Goal: Information Seeking & Learning: Learn about a topic

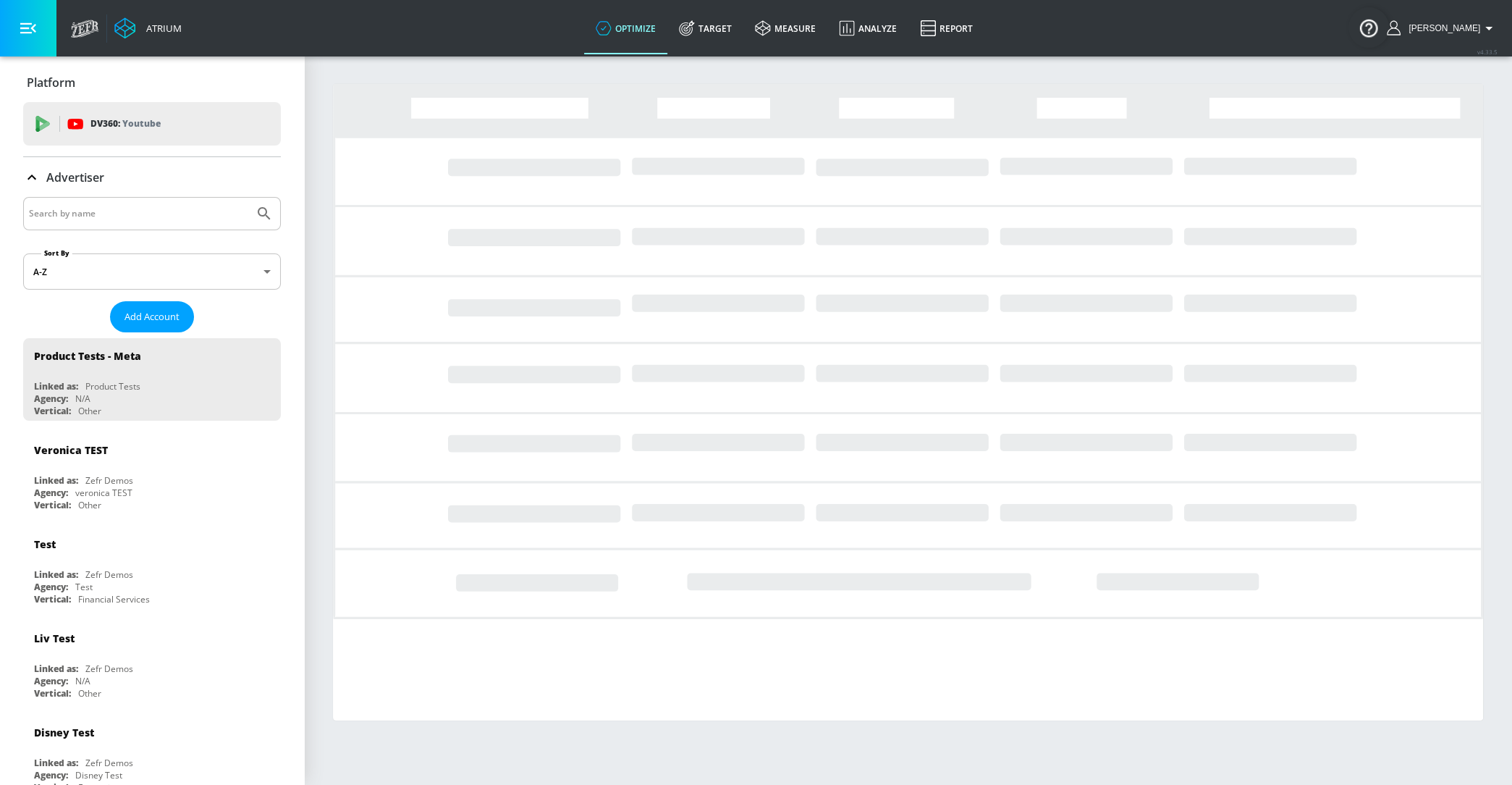
click at [119, 213] on input "Search by name" at bounding box center [138, 213] width 219 height 19
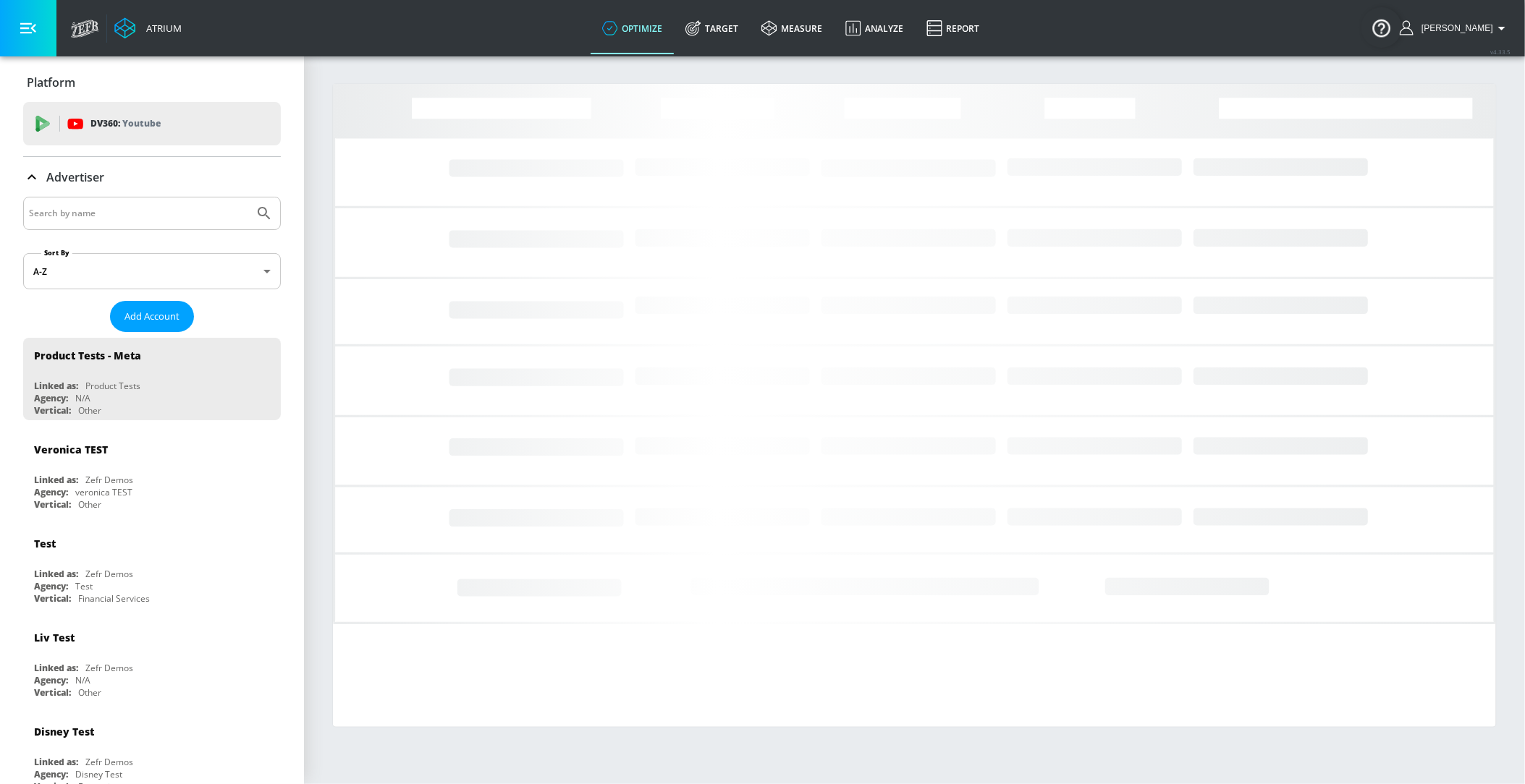
click at [119, 213] on input "Search by name" at bounding box center [138, 213] width 219 height 19
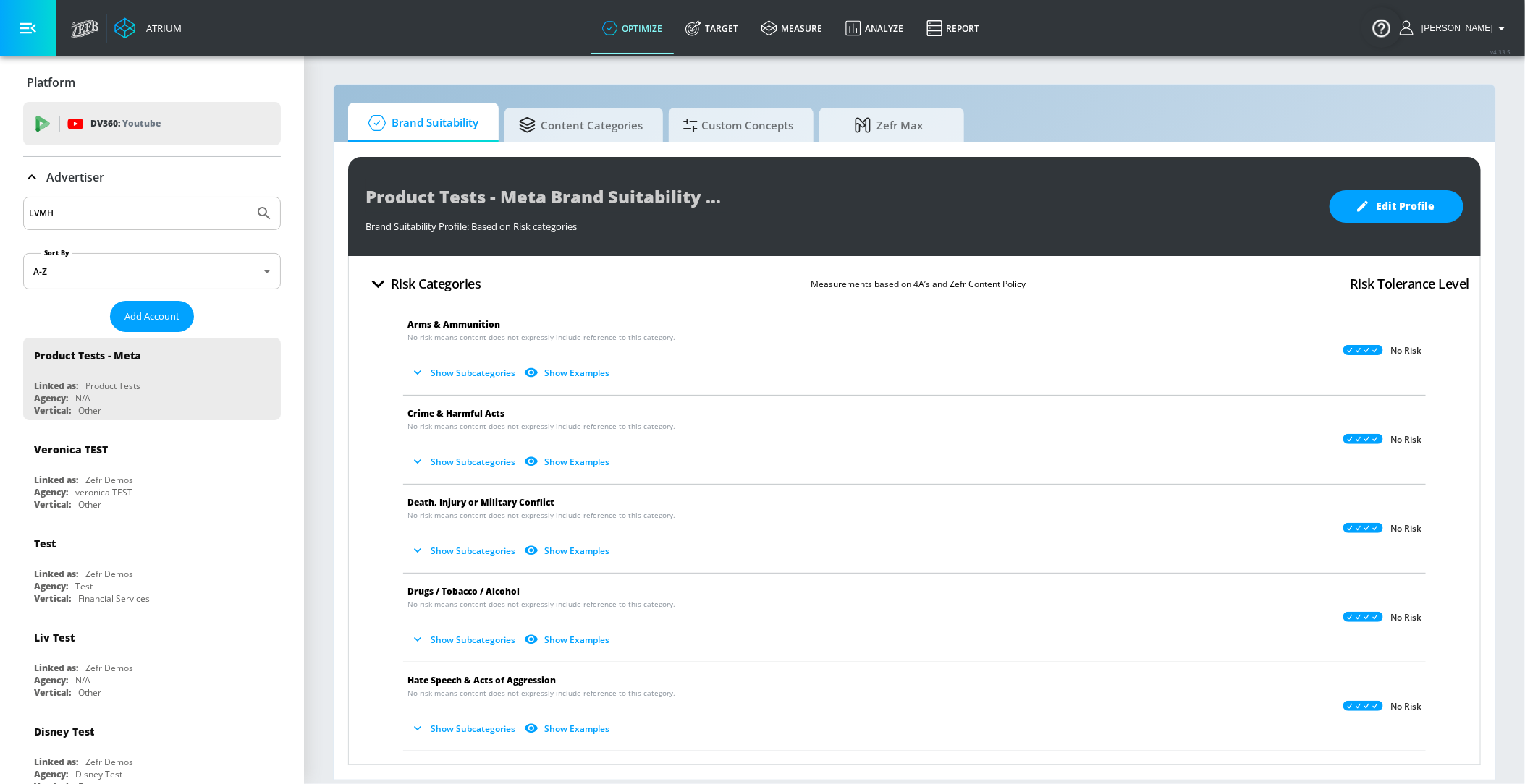
type input "LVMH"
click at [255, 221] on icon "Submit Search" at bounding box center [264, 213] width 17 height 17
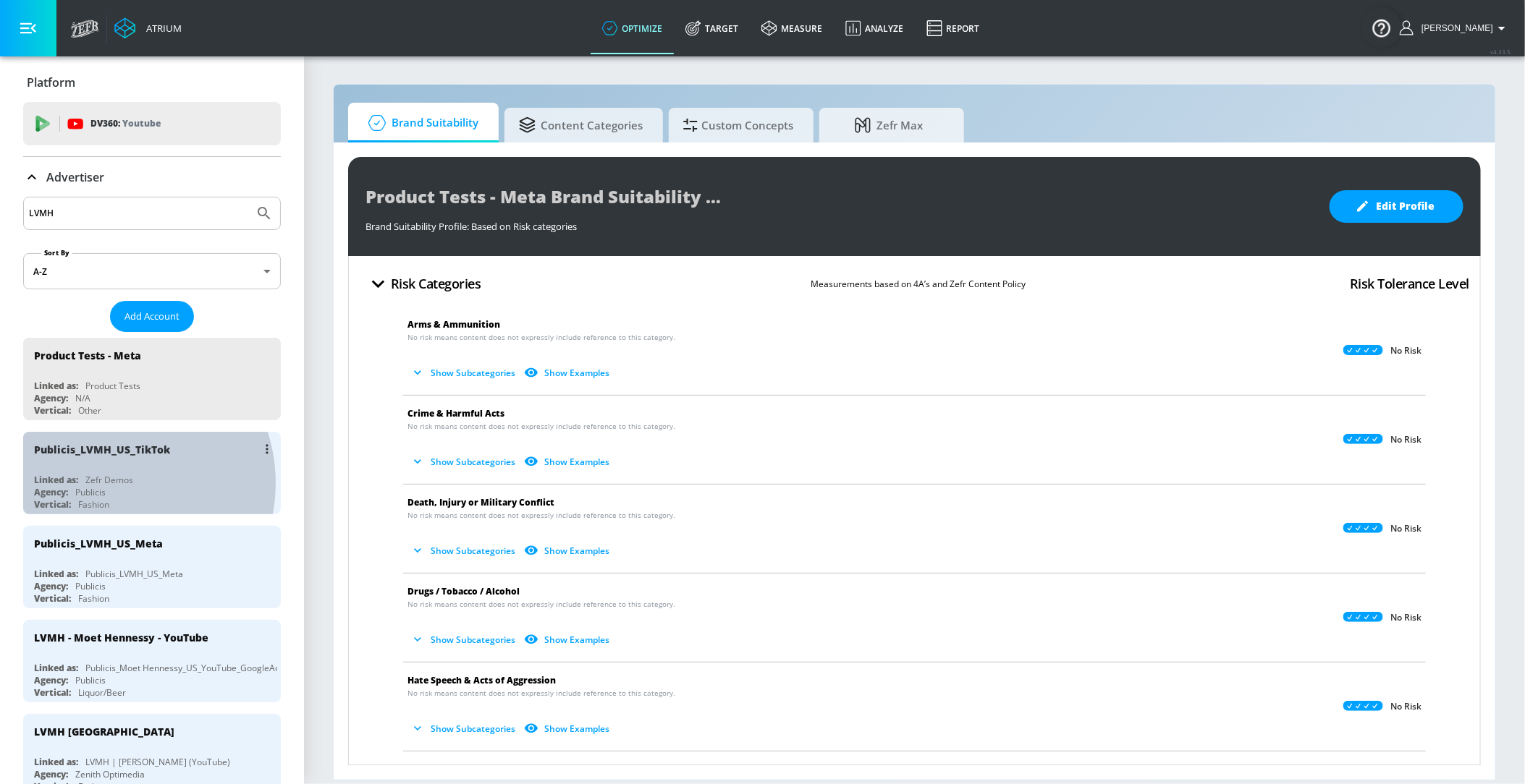
click at [107, 482] on div "Zefr Demos" at bounding box center [109, 479] width 48 height 12
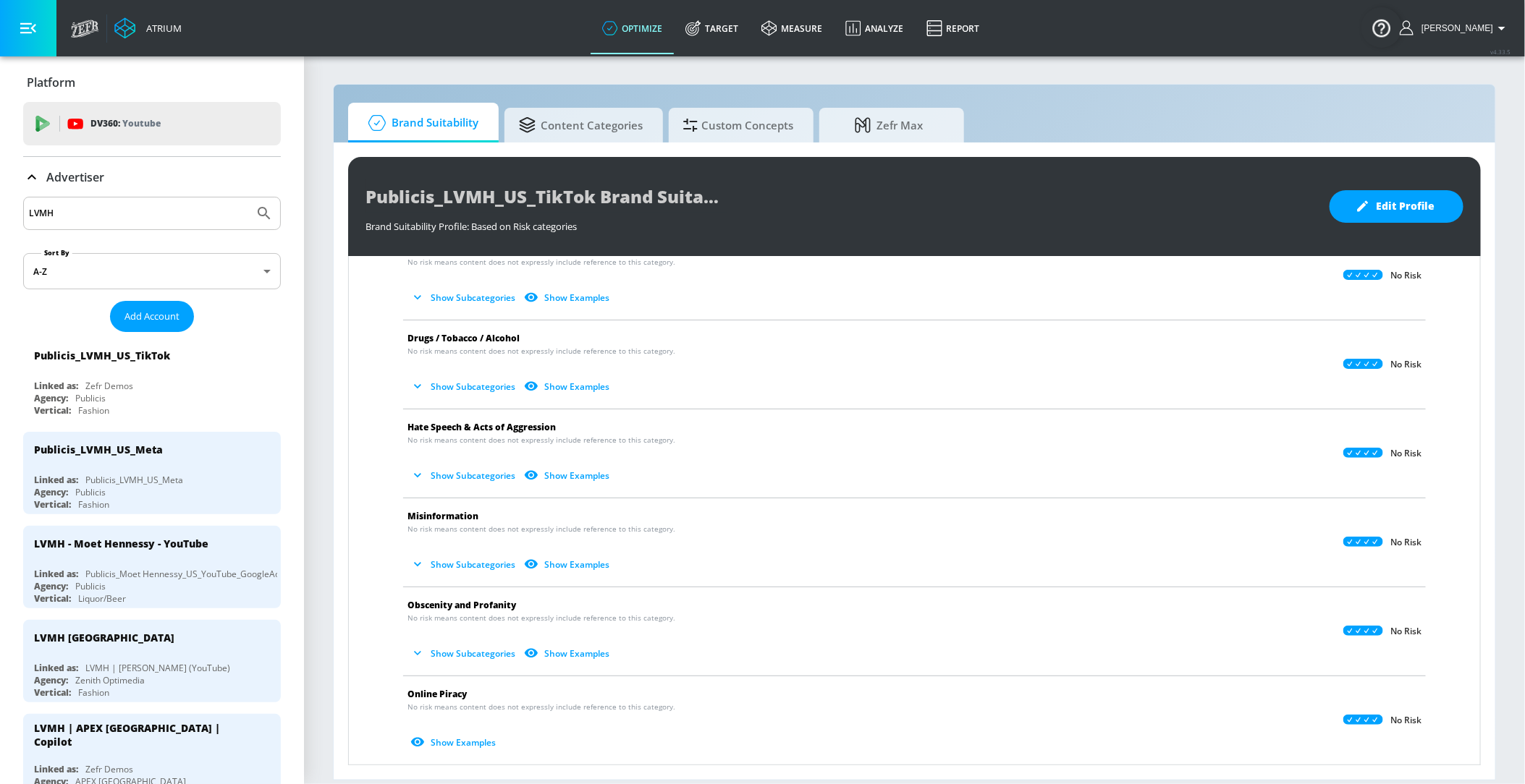
scroll to position [264, 0]
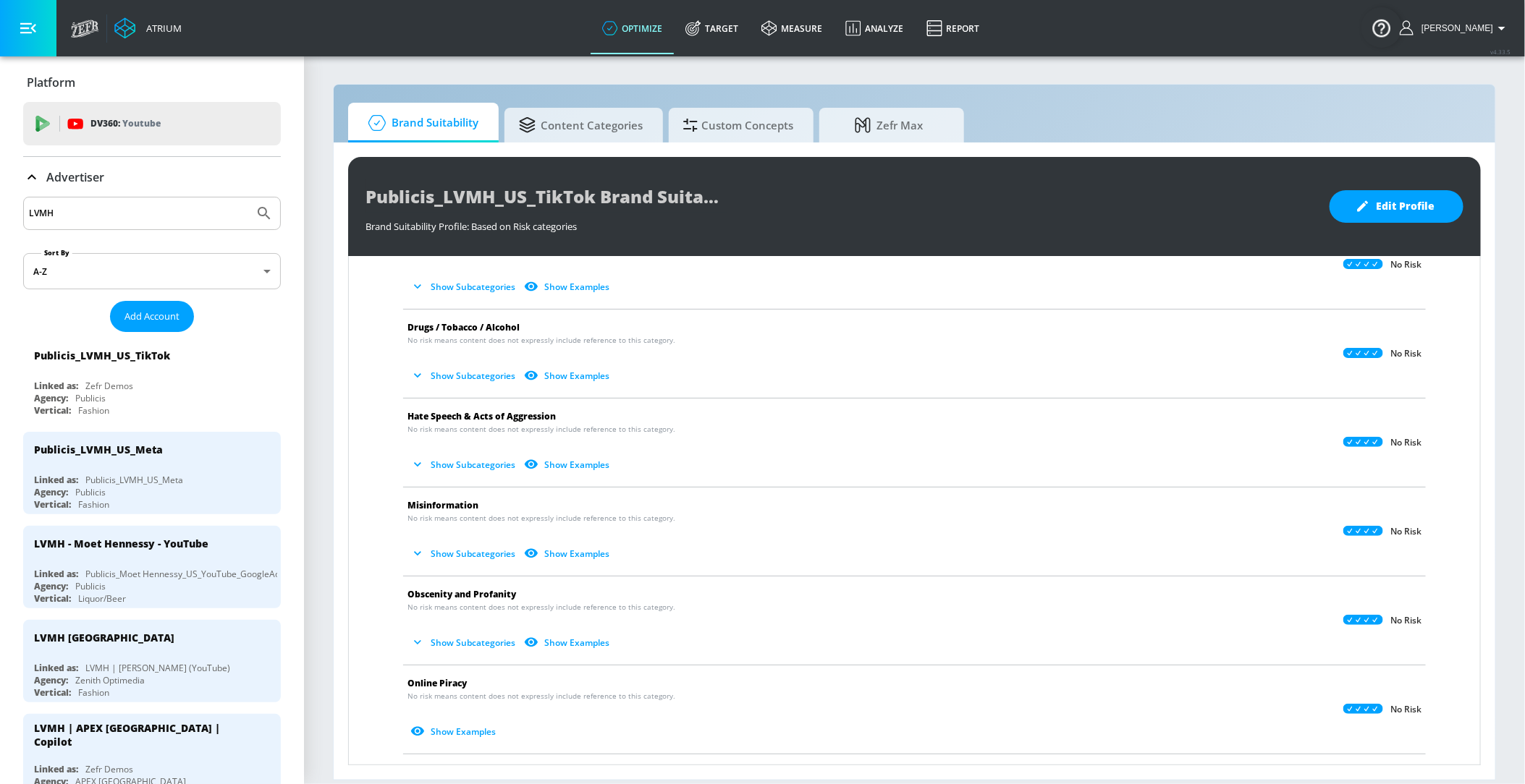
click at [486, 466] on button "Show Subcategories" at bounding box center [464, 464] width 113 height 24
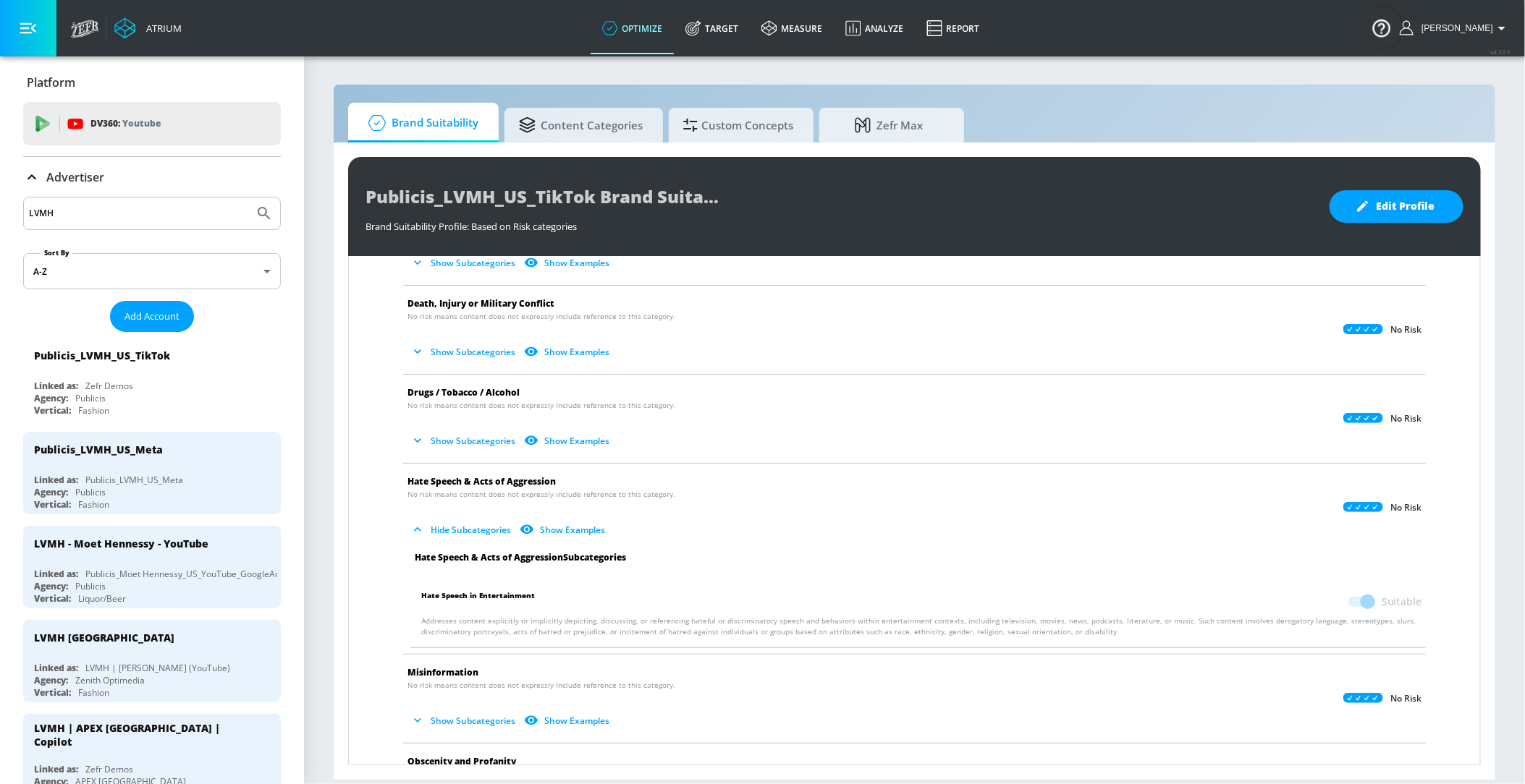
scroll to position [190, 0]
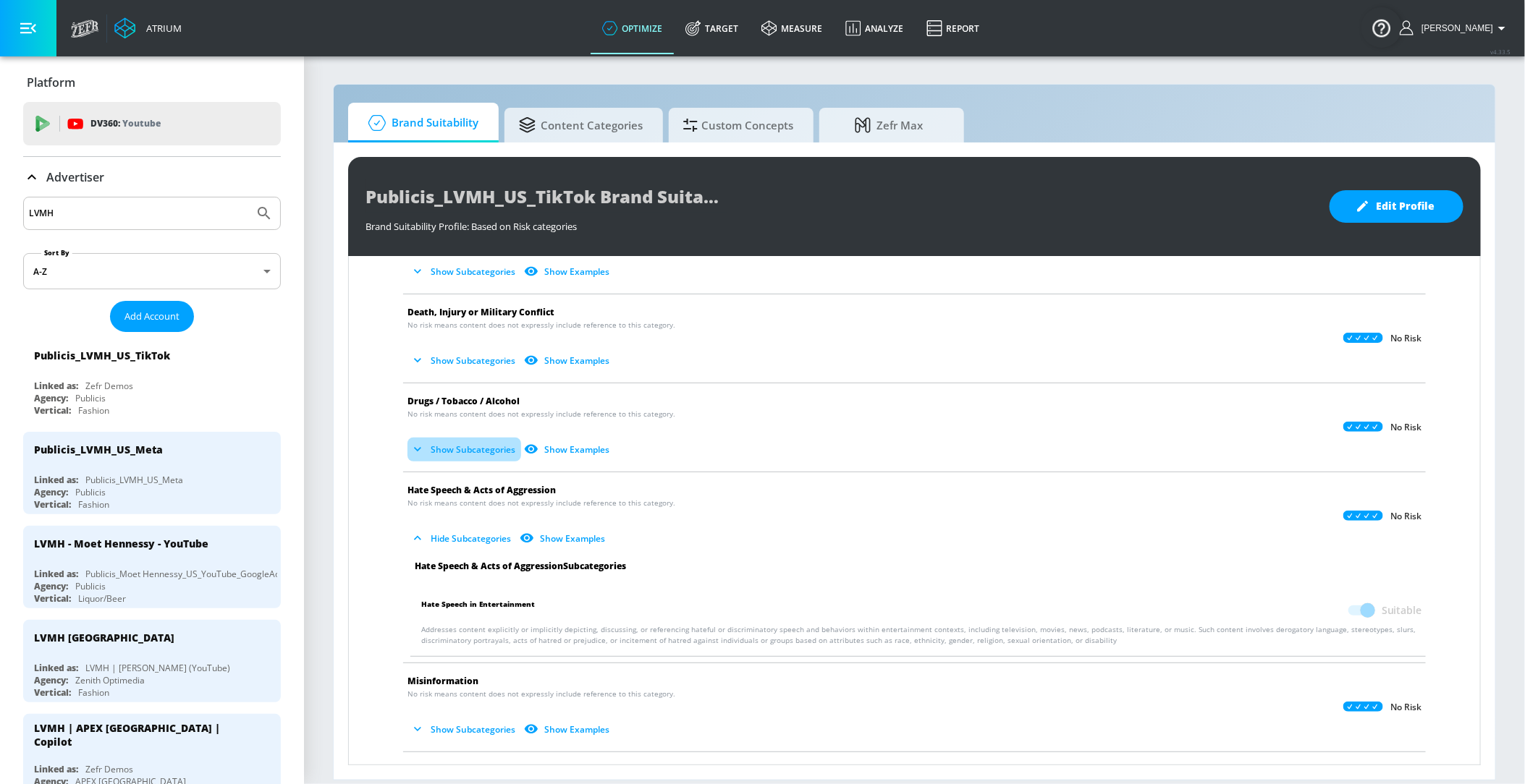
click at [474, 455] on button "Show Subcategories" at bounding box center [464, 449] width 113 height 24
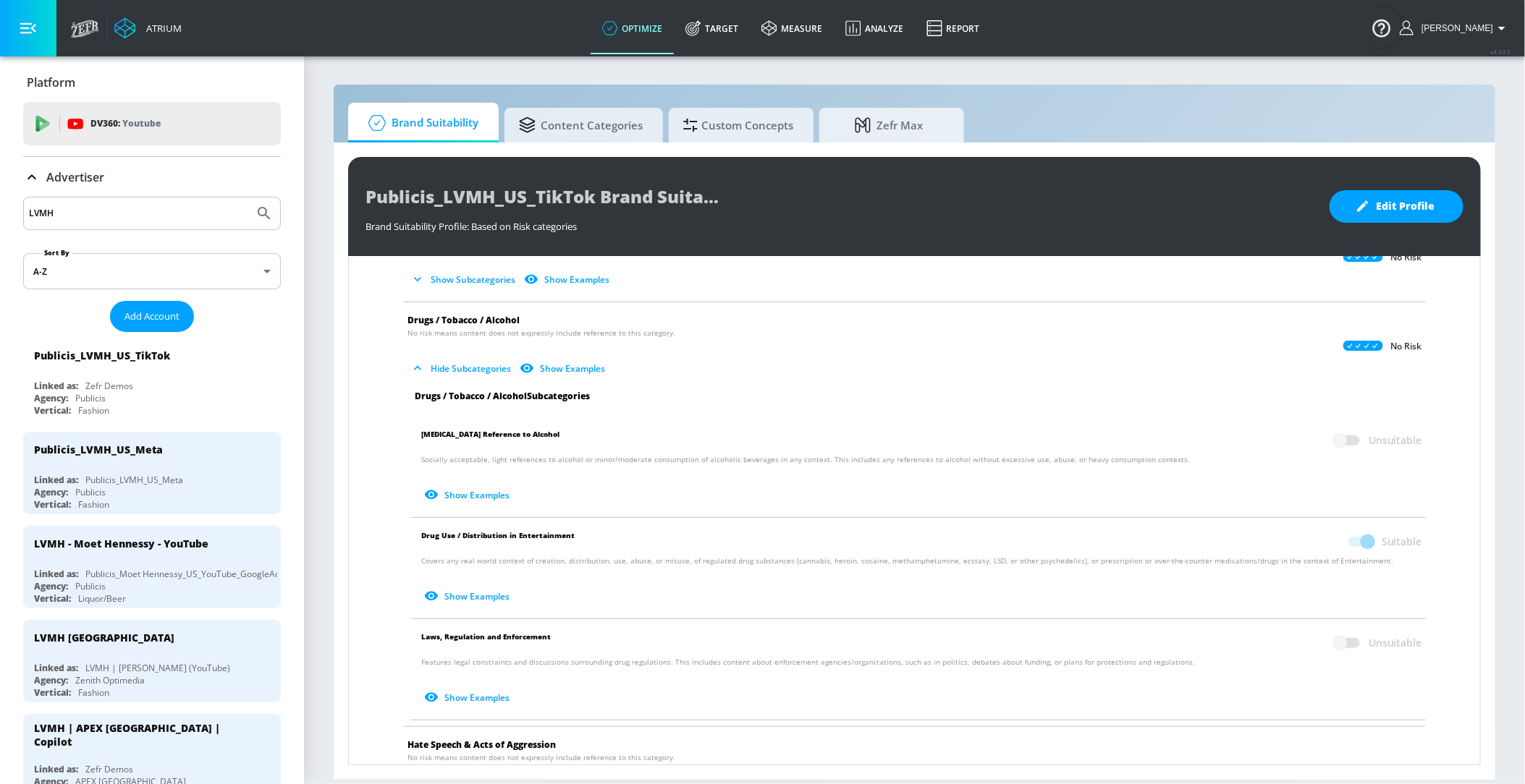
scroll to position [216, 0]
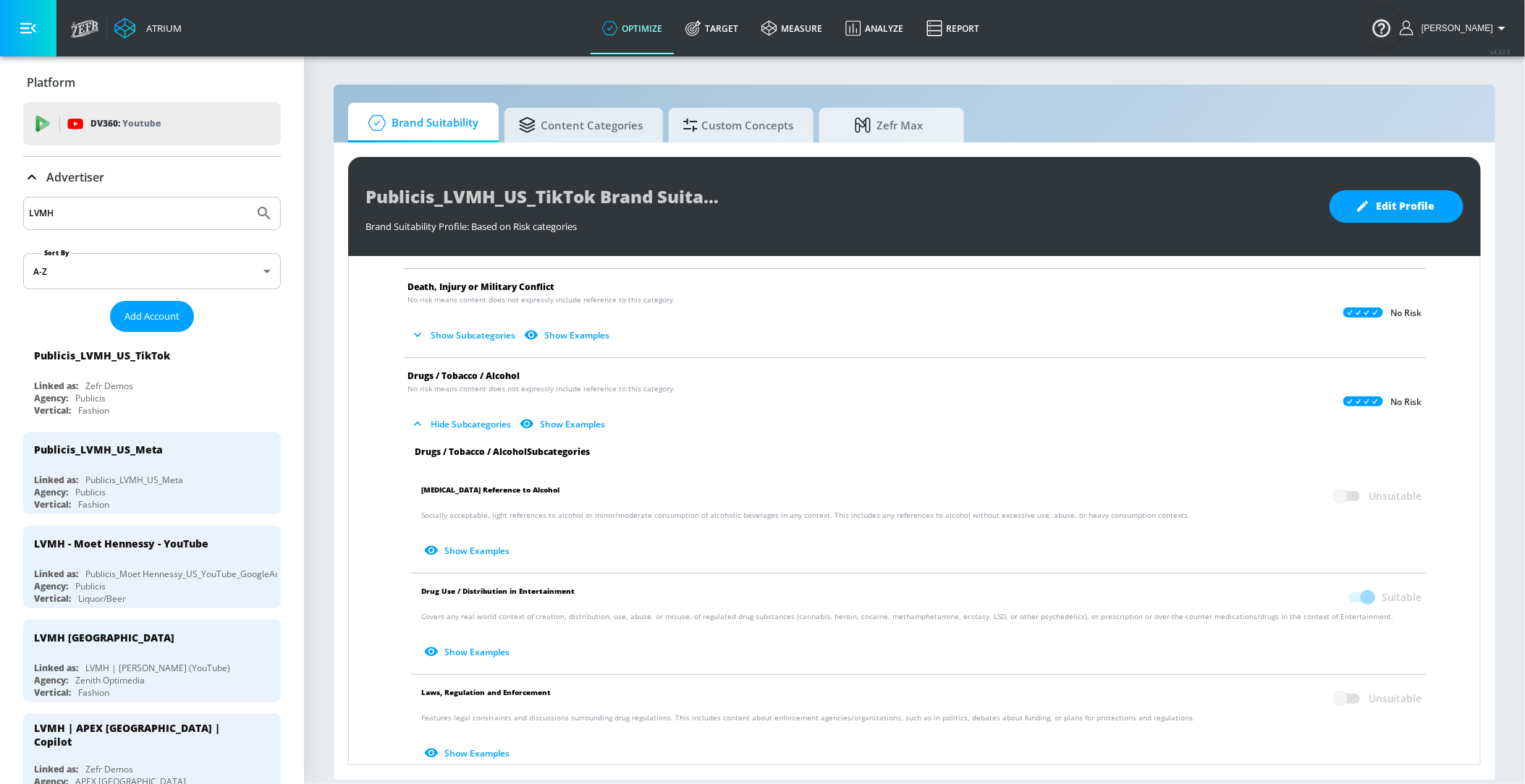
click at [490, 329] on button "Show Subcategories" at bounding box center [464, 335] width 113 height 24
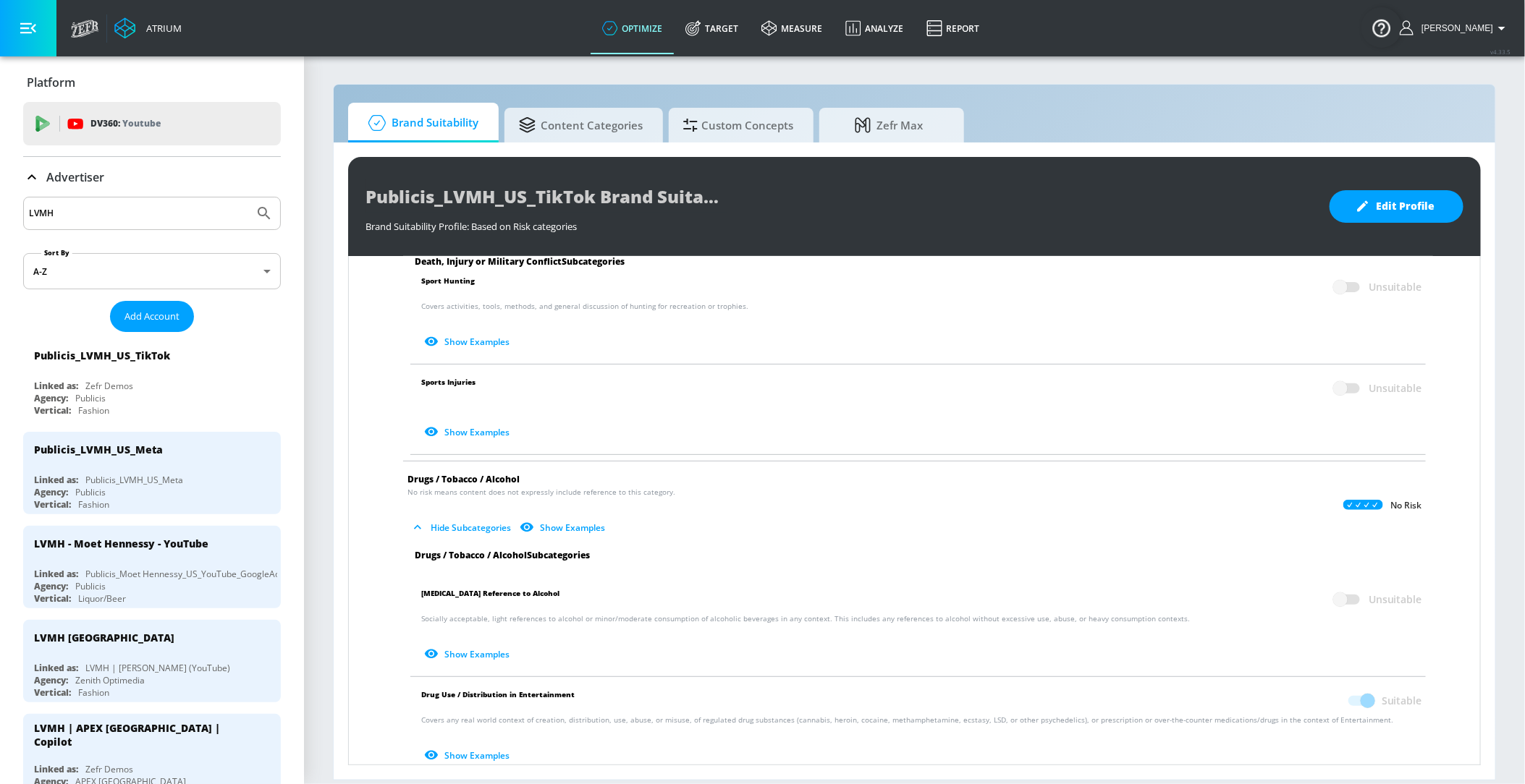
scroll to position [0, 0]
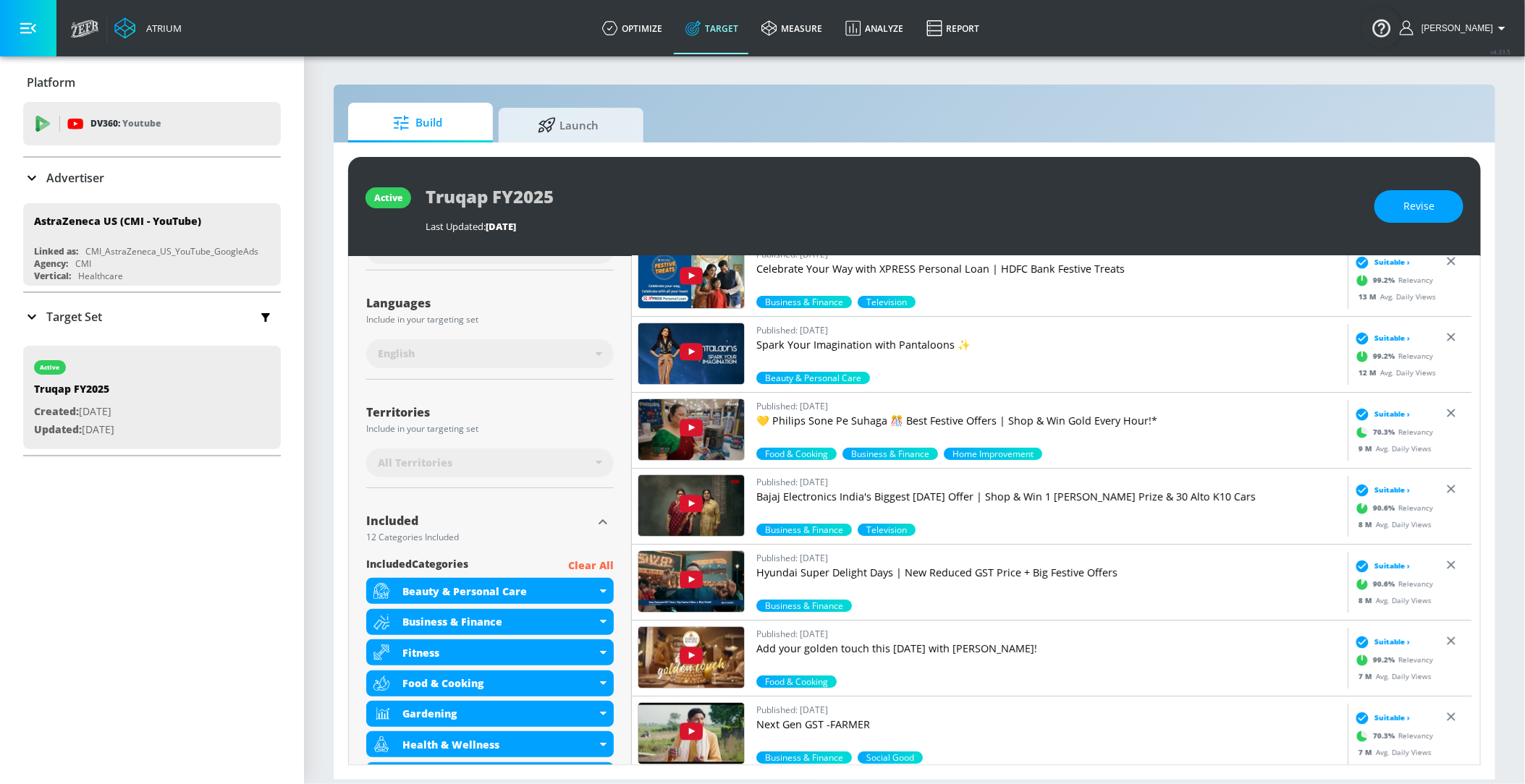
scroll to position [242, 0]
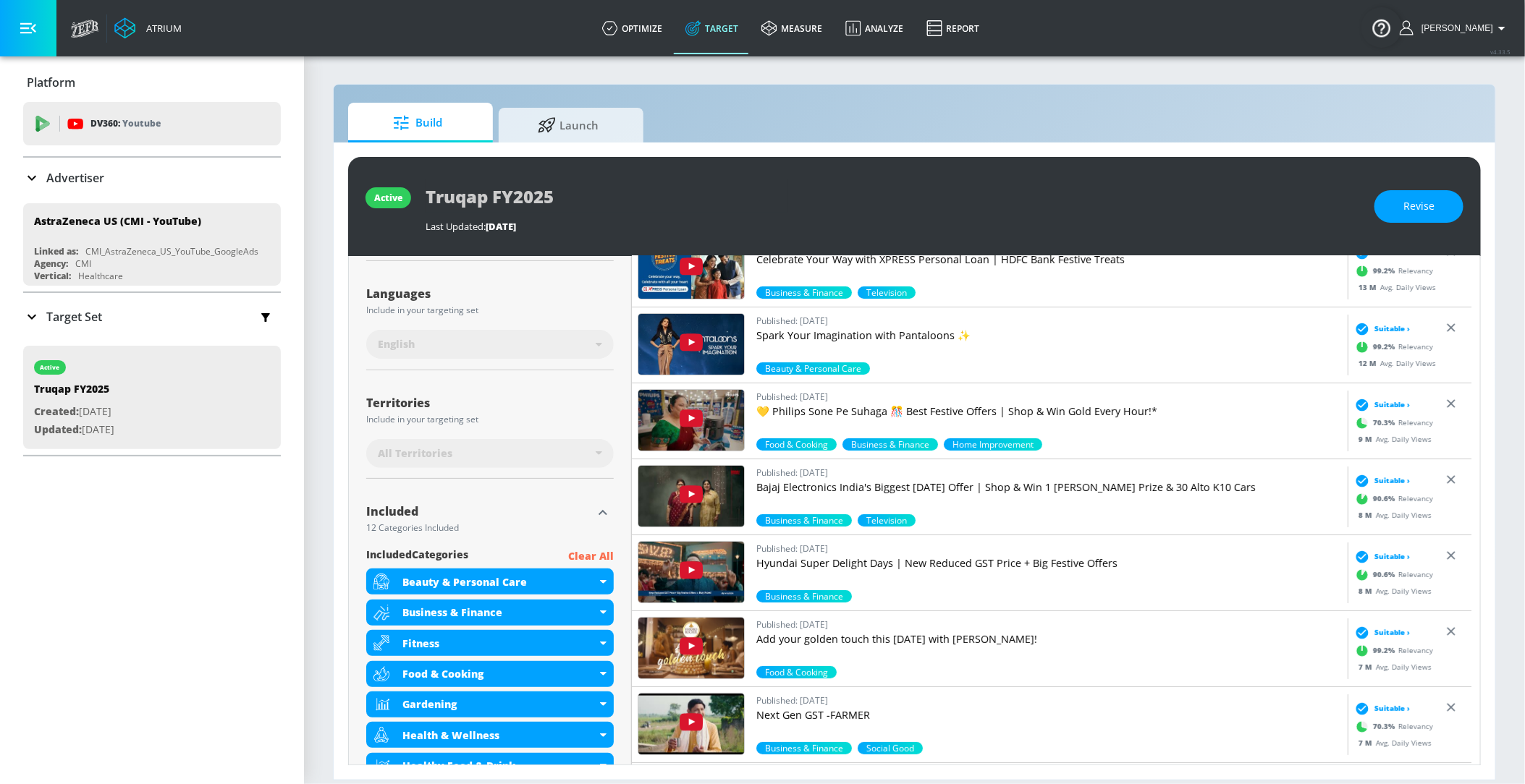
click at [717, 734] on img at bounding box center [691, 725] width 106 height 61
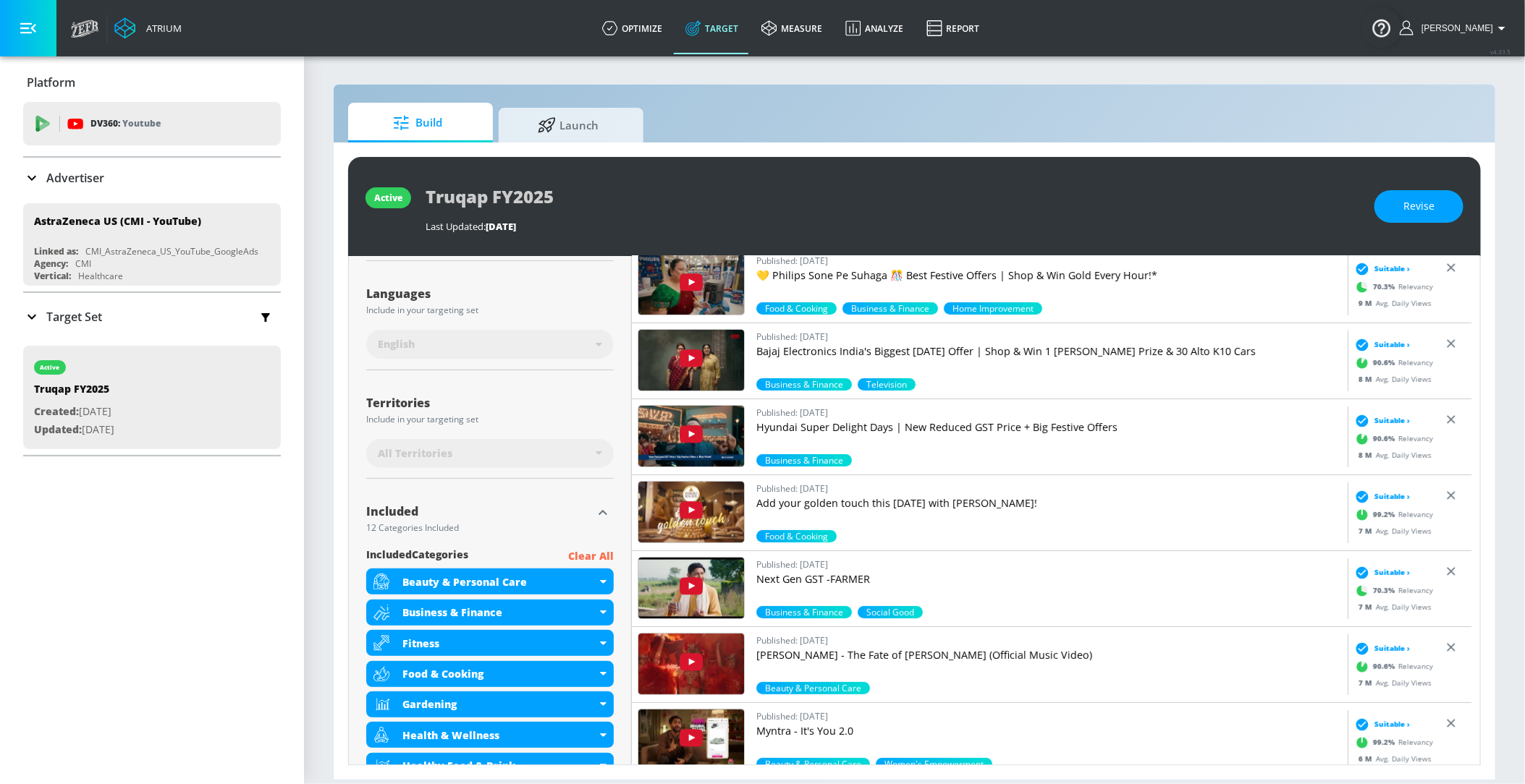
scroll to position [159, 0]
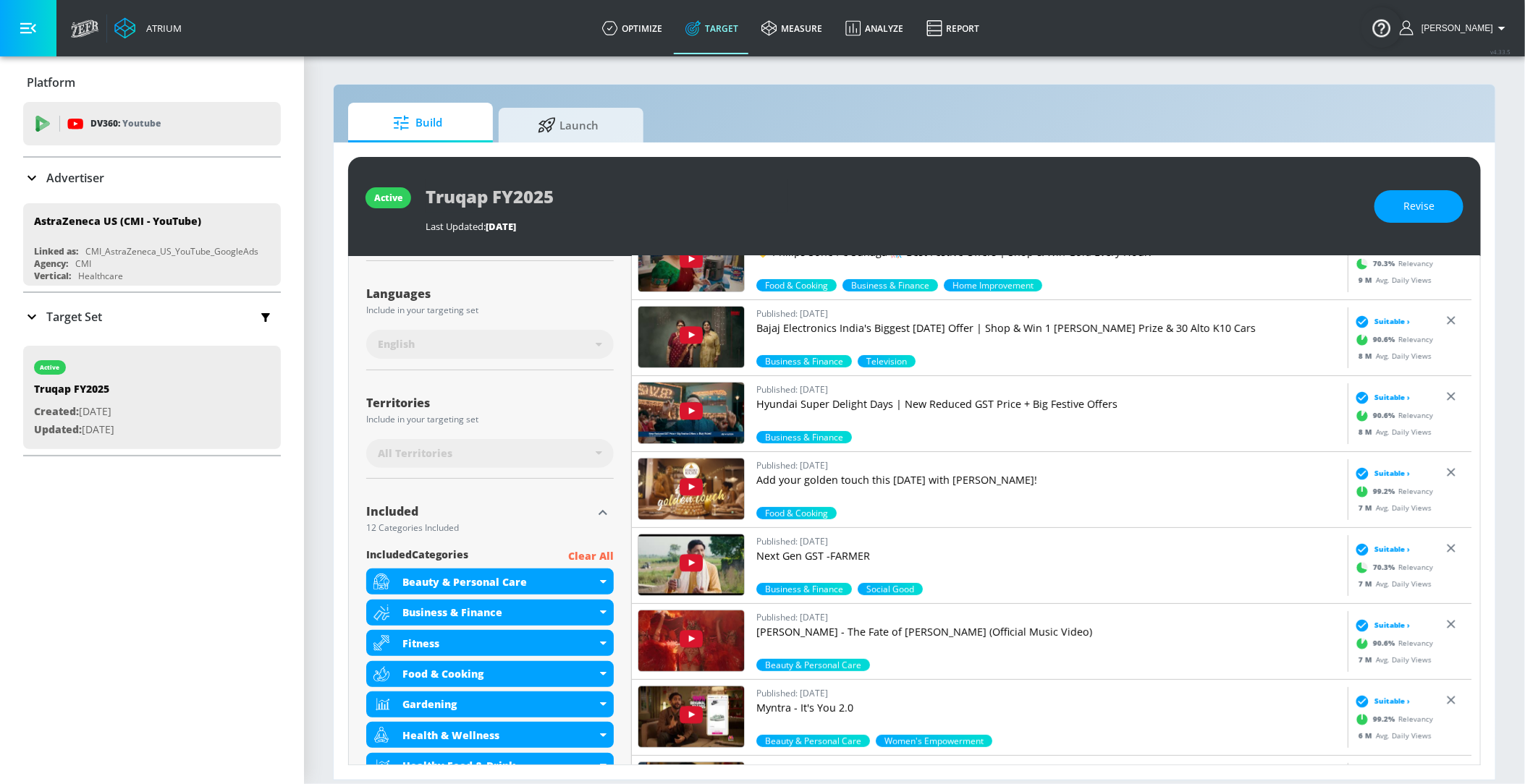
click at [708, 582] on img at bounding box center [691, 565] width 106 height 61
